Goal: Task Accomplishment & Management: Manage account settings

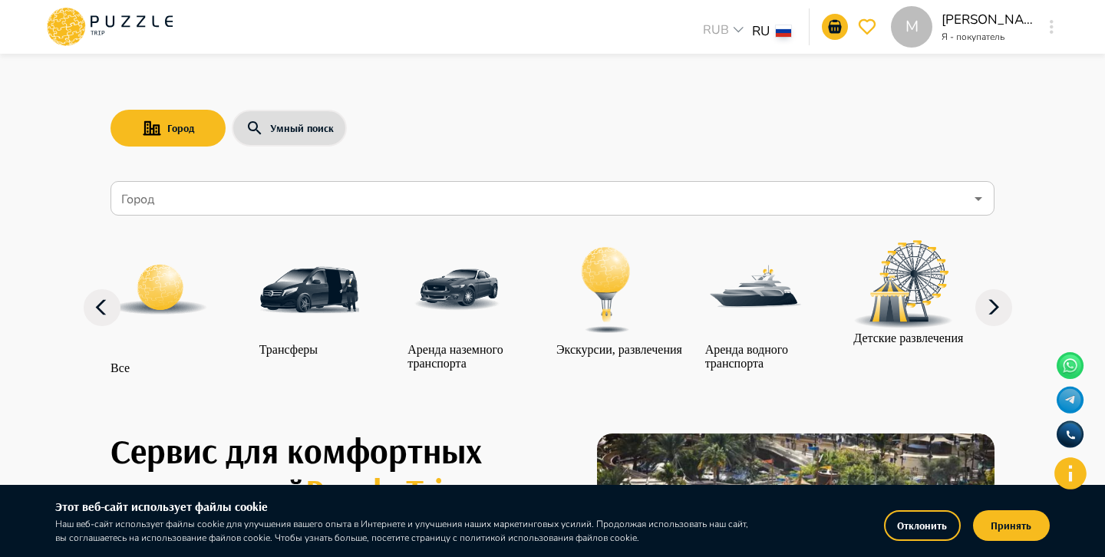
click at [1049, 25] on button "button" at bounding box center [1052, 26] width 12 height 21
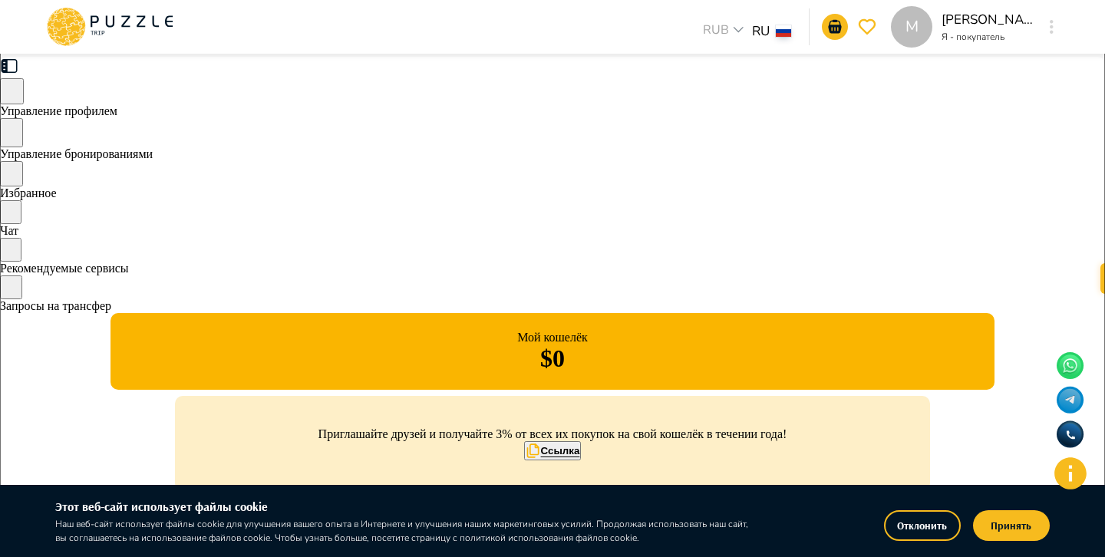
click at [926, 526] on button "Отклонить" at bounding box center [922, 525] width 77 height 31
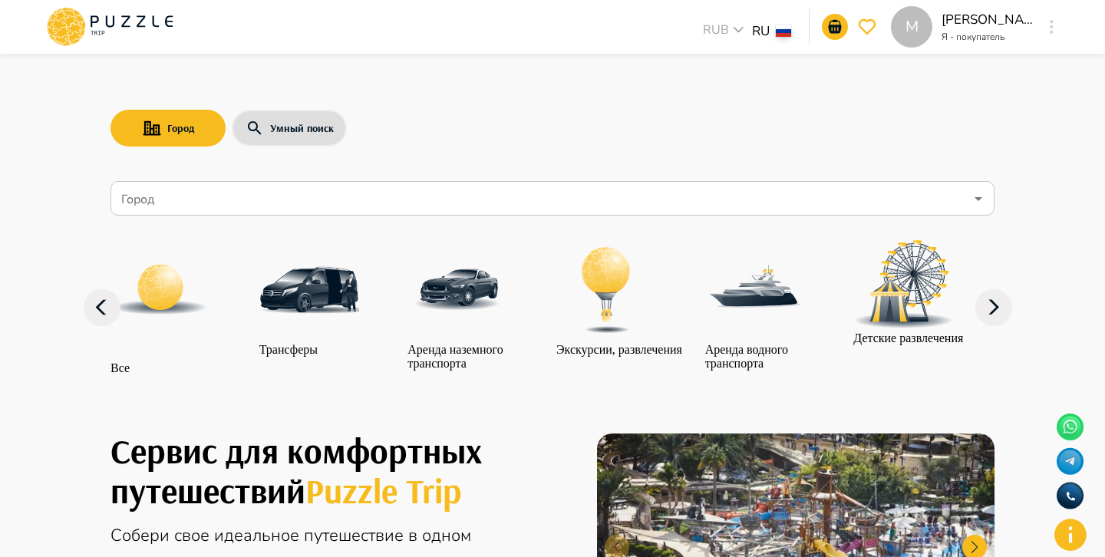
click at [1044, 25] on div "M" at bounding box center [1052, 27] width 18 height 28
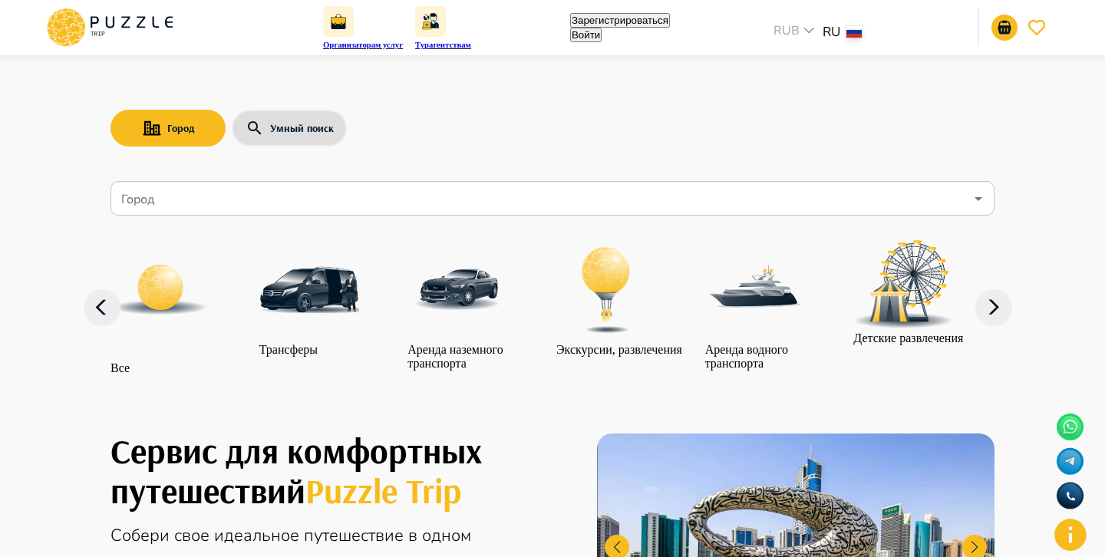
click at [602, 30] on button "Войти" at bounding box center [585, 35] width 31 height 15
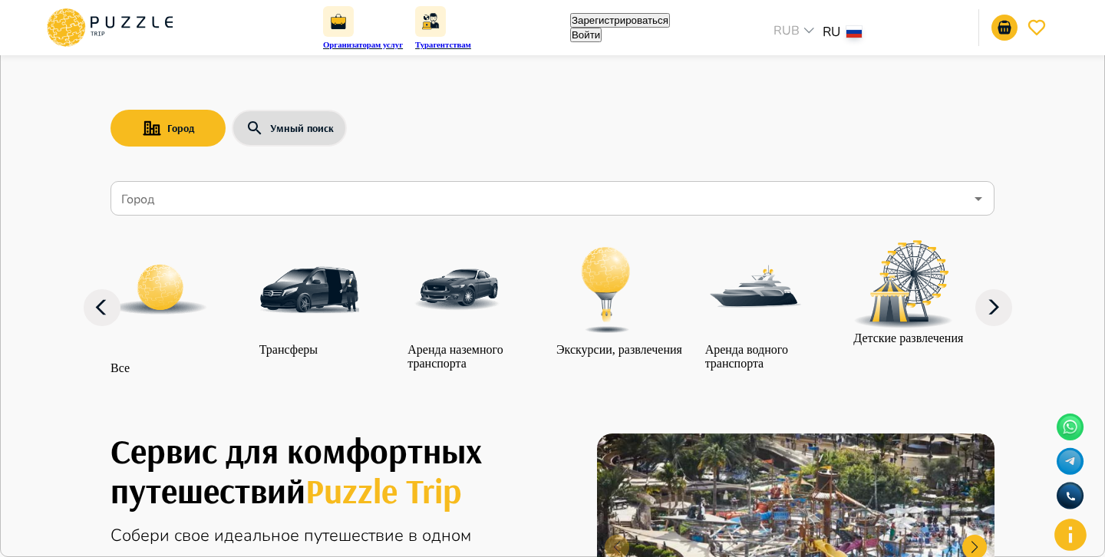
type input "*"
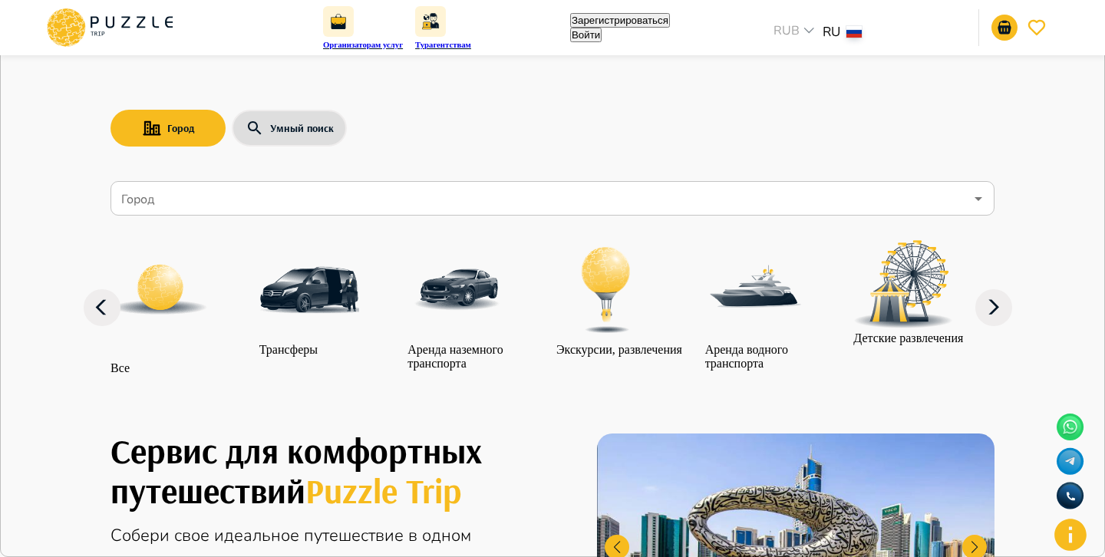
type input "**********"
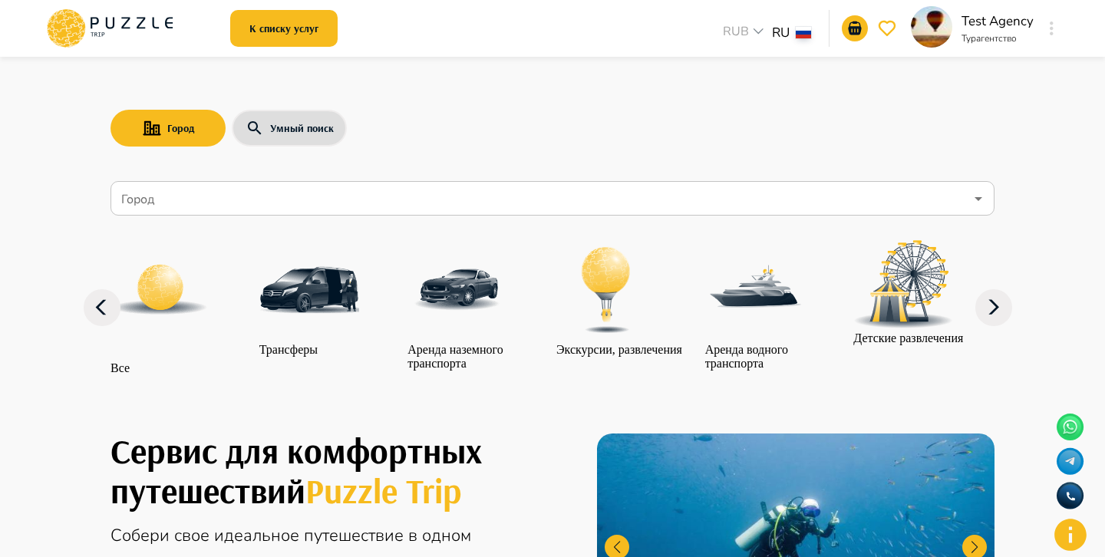
click at [1047, 32] on button "button" at bounding box center [1052, 28] width 12 height 21
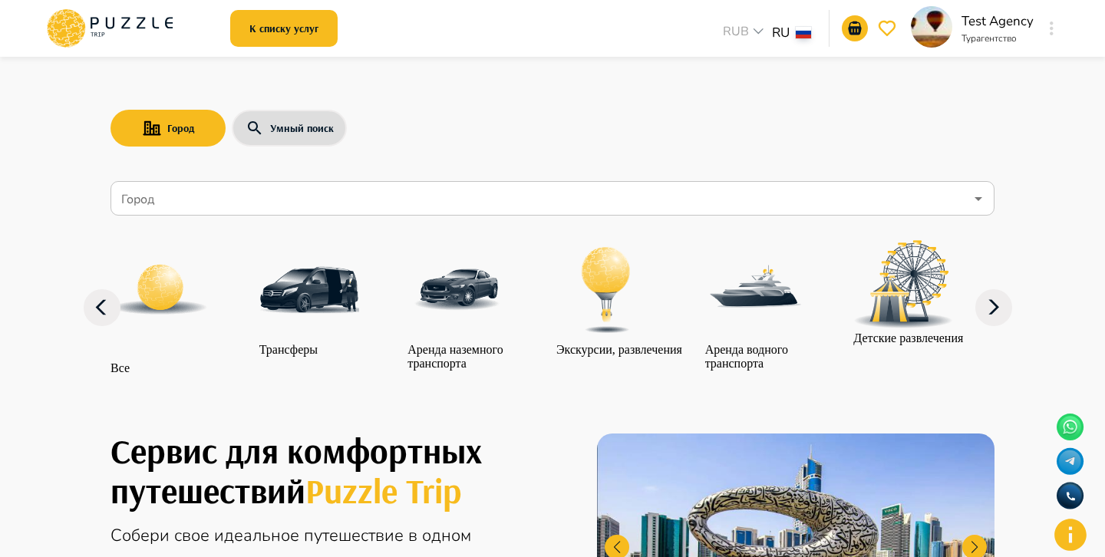
click at [1047, 32] on button "button" at bounding box center [1052, 28] width 12 height 21
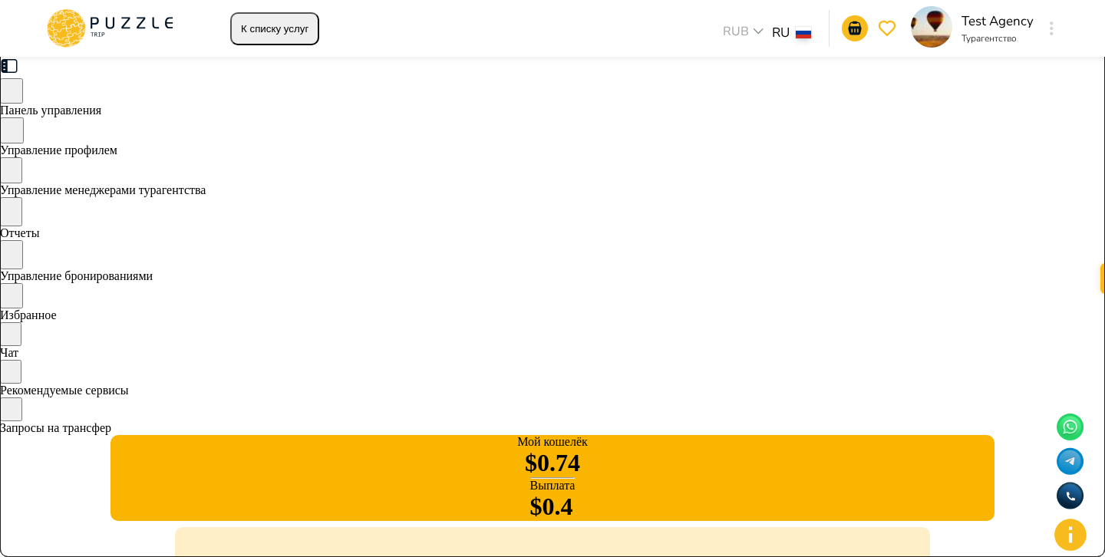
type input "****"
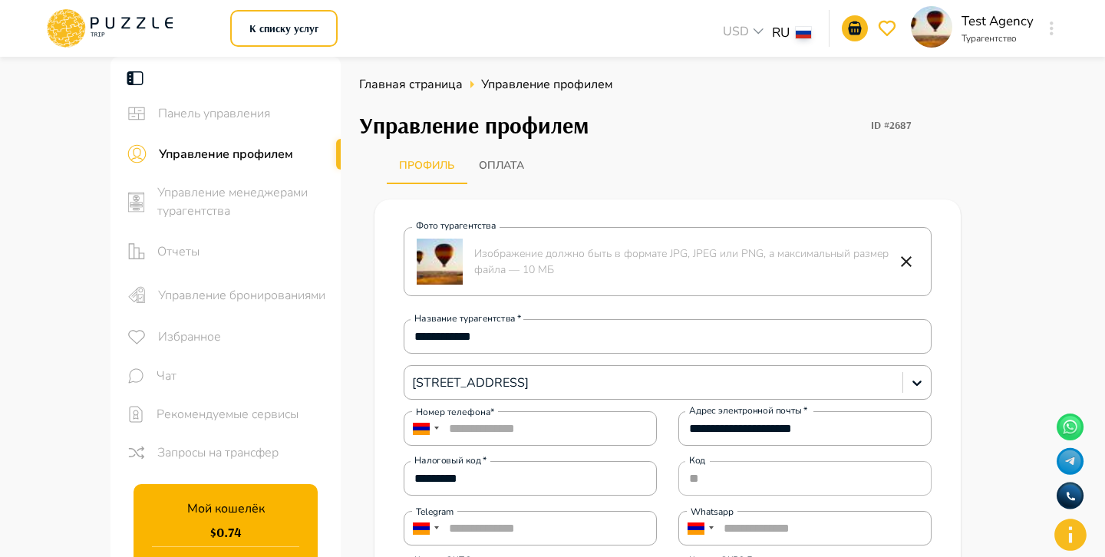
click at [741, 93] on p "RUB" at bounding box center [744, 89] width 25 height 16
click at [156, 18] on icon at bounding box center [110, 28] width 130 height 40
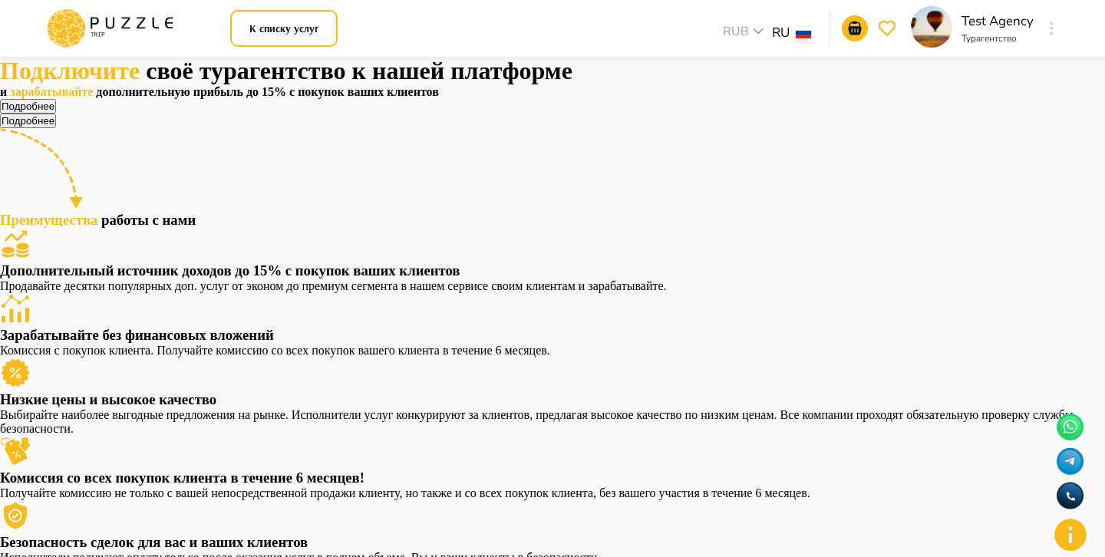
click at [1047, 30] on button "button" at bounding box center [1052, 28] width 12 height 21
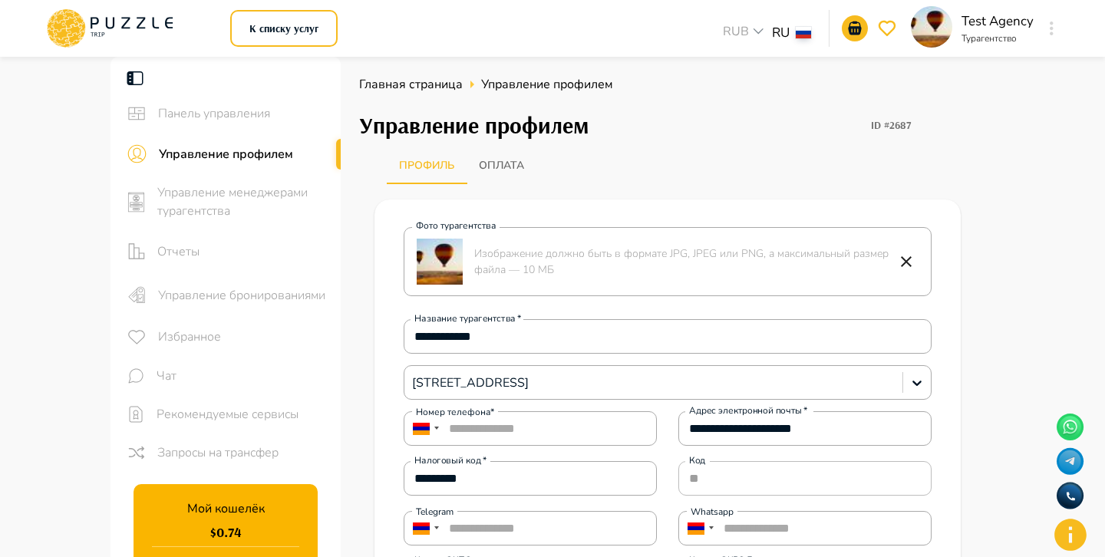
click at [1057, 26] on button "button" at bounding box center [1052, 28] width 12 height 21
click at [513, 160] on button "Оплата" at bounding box center [502, 165] width 70 height 37
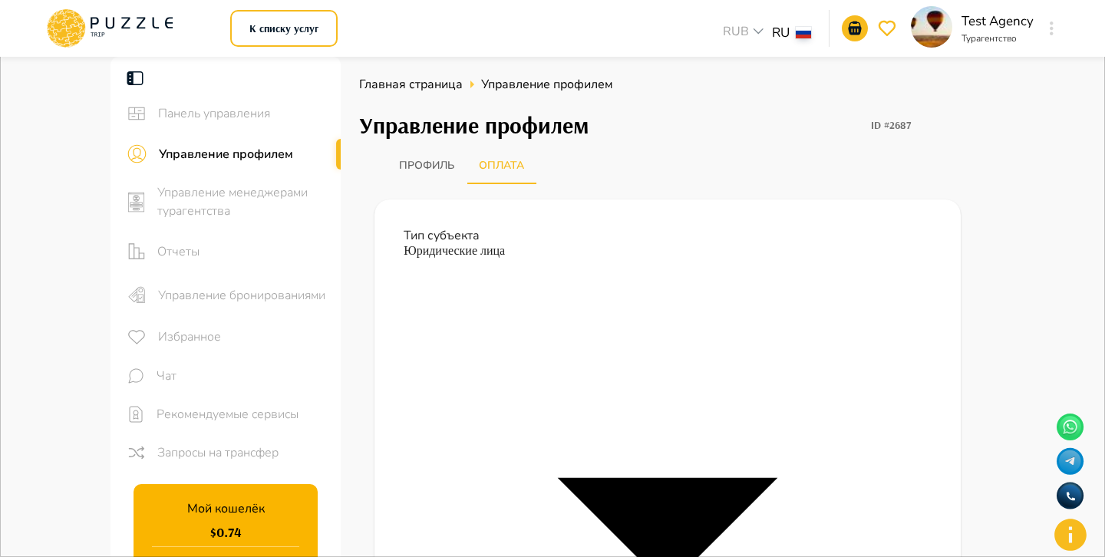
click at [431, 171] on button "Профиль" at bounding box center [427, 165] width 80 height 37
